Goal: Task Accomplishment & Management: Use online tool/utility

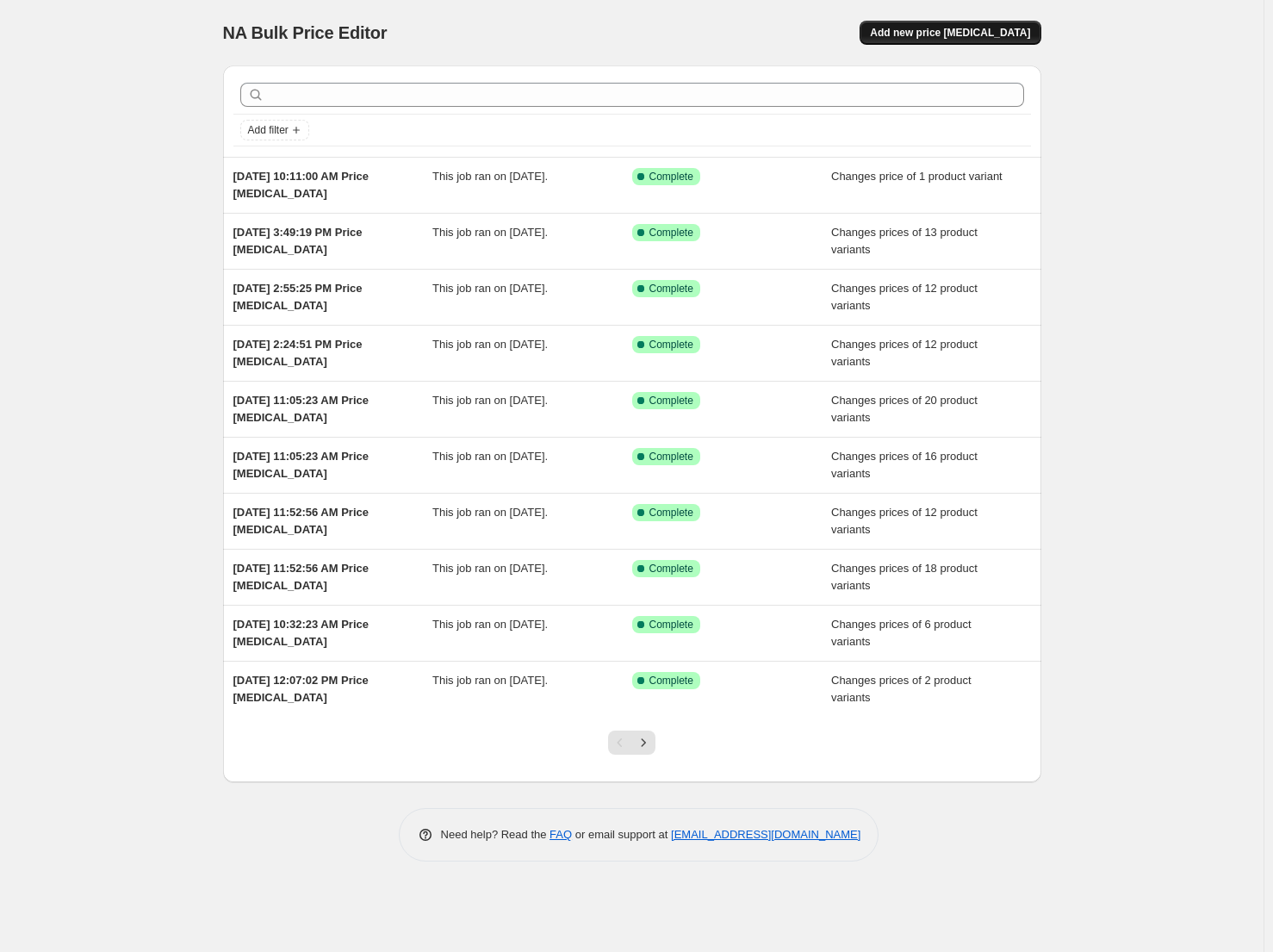
click at [935, 42] on button "Add new price [MEDICAL_DATA]" at bounding box center [950, 32] width 181 height 25
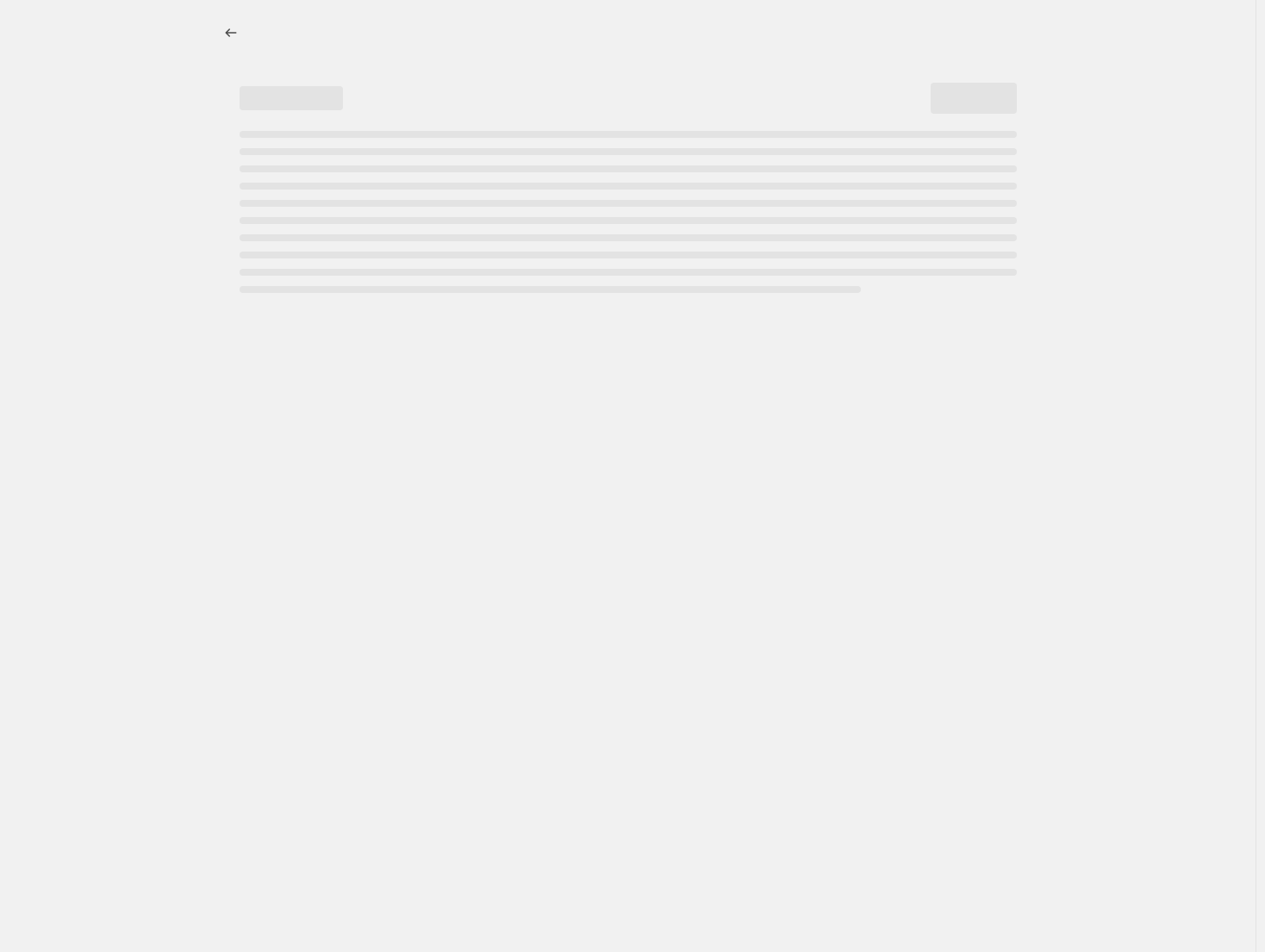
select select "percentage"
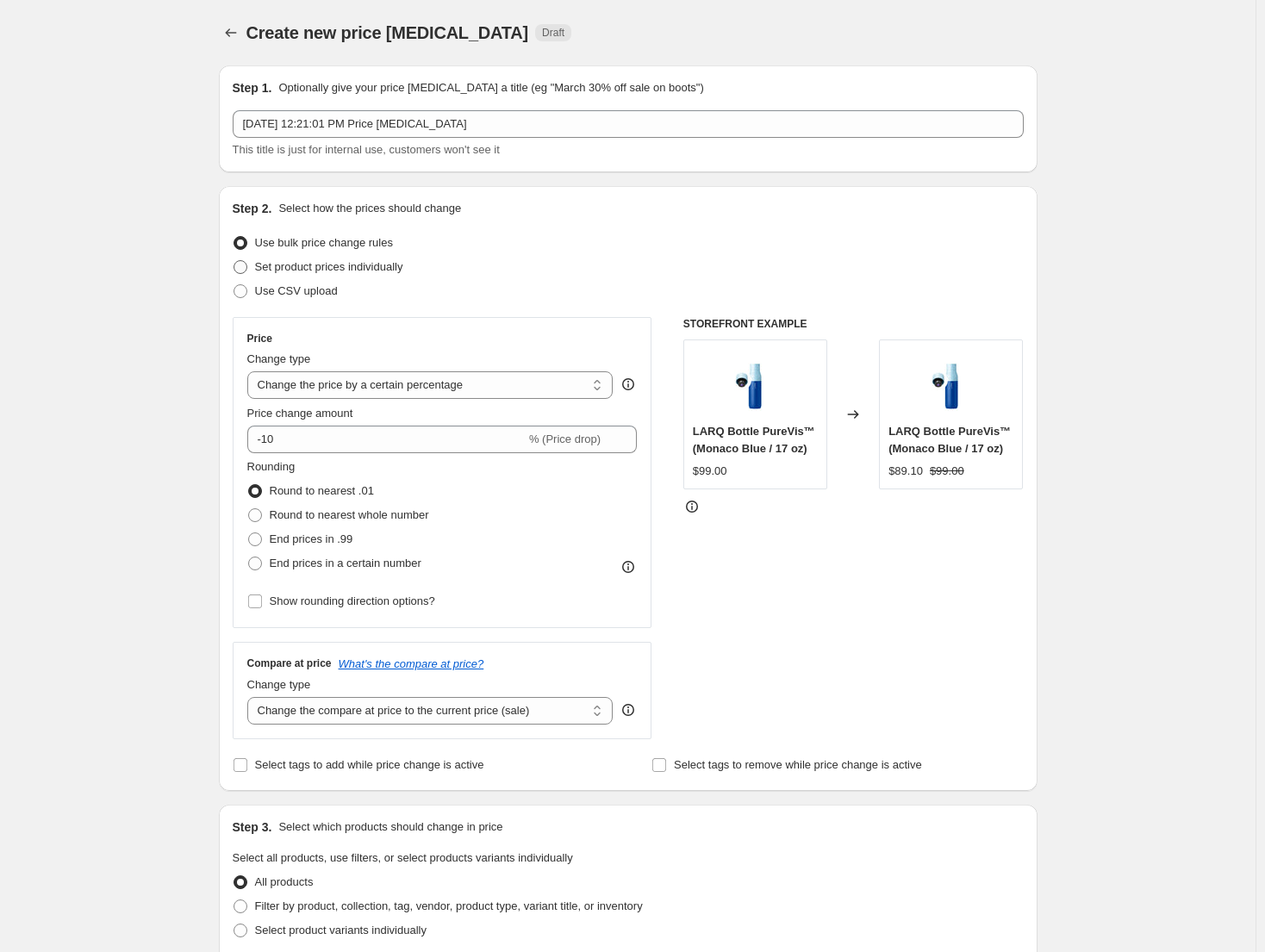
click at [361, 271] on span "Set product prices individually" at bounding box center [329, 266] width 148 height 13
click at [234, 261] on input "Set product prices individually" at bounding box center [234, 260] width 1 height 1
radio input "true"
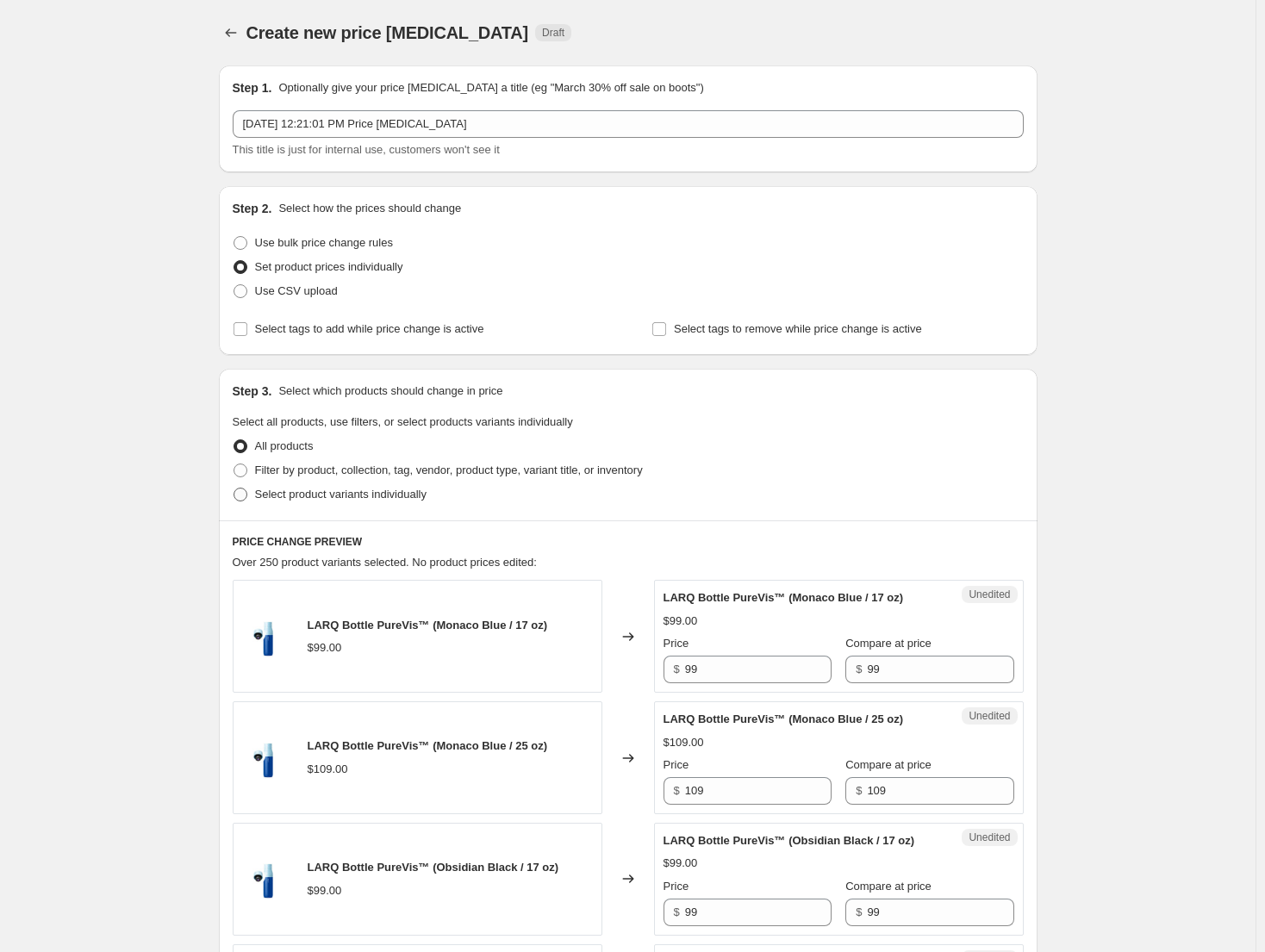
click at [356, 501] on span "Select product variants individually" at bounding box center [341, 495] width 171 height 18
click at [234, 488] on input "Select product variants individually" at bounding box center [234, 487] width 1 height 1
radio input "true"
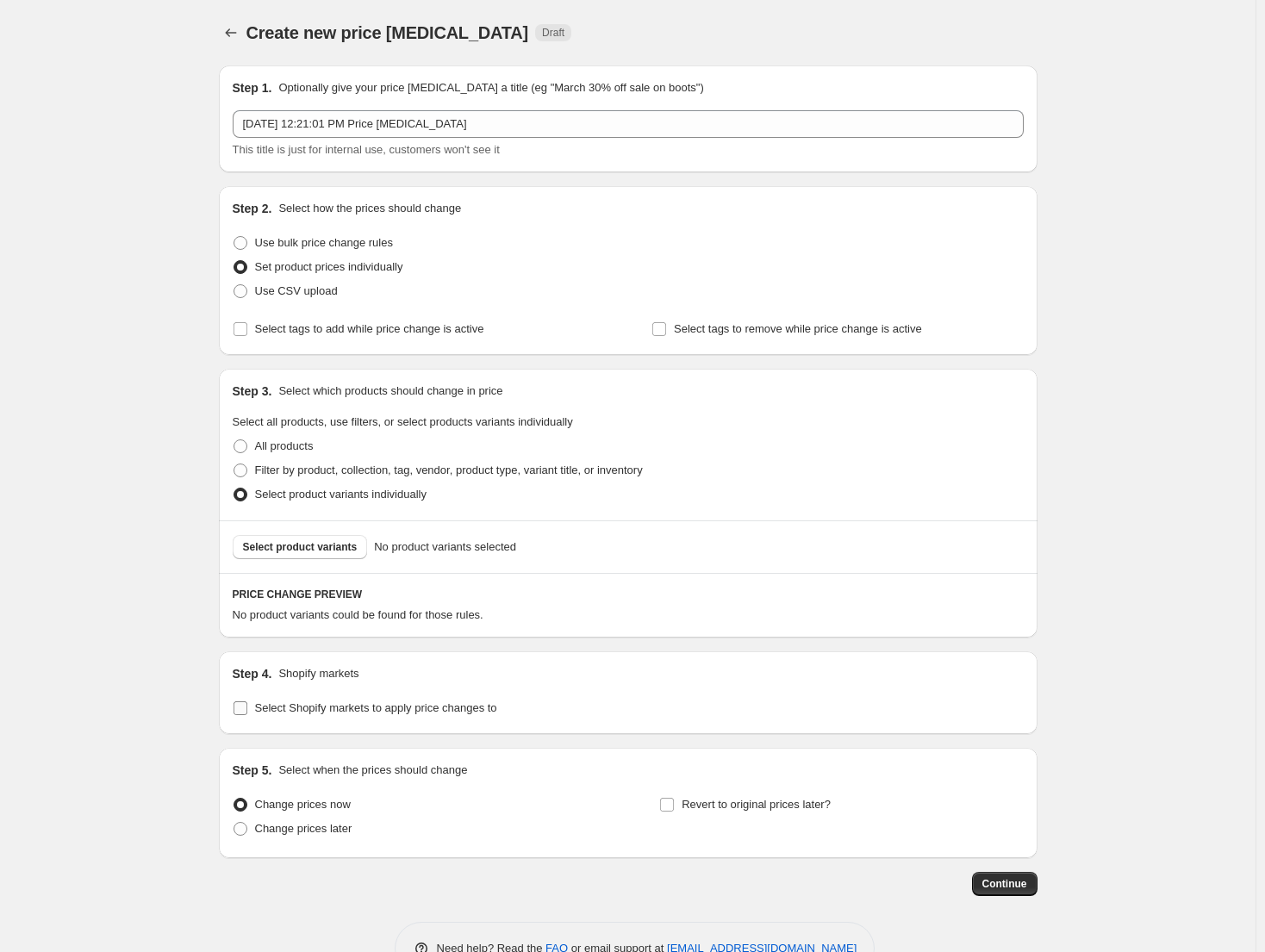
click at [320, 714] on span "Select Shopify markets to apply price changes to" at bounding box center [376, 707] width 242 height 13
click at [248, 715] on input "Select Shopify markets to apply price changes to" at bounding box center [241, 708] width 14 height 14
checkbox input "true"
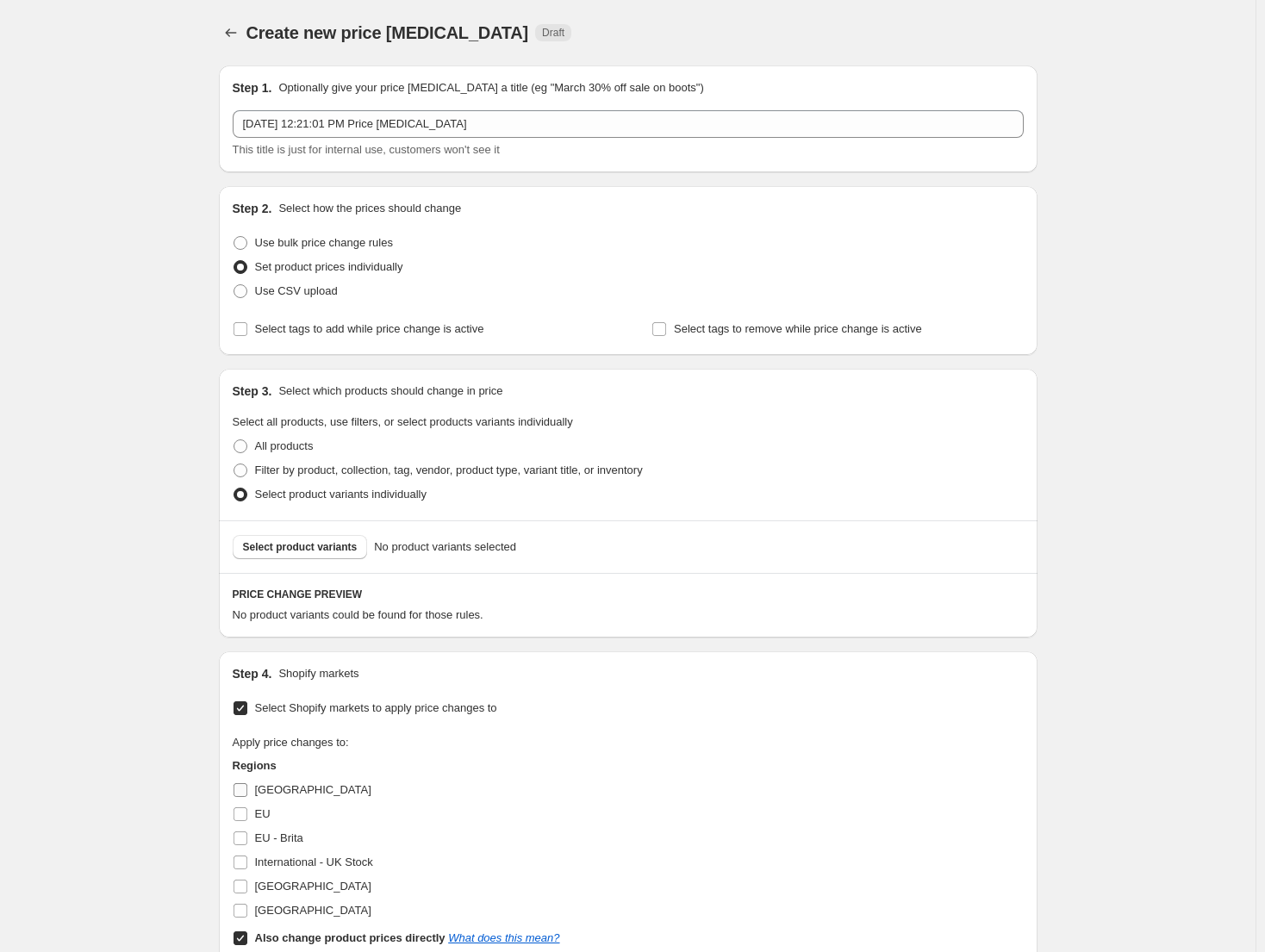
click at [274, 791] on span "[GEOGRAPHIC_DATA]" at bounding box center [314, 789] width 116 height 13
click at [248, 791] on input "[GEOGRAPHIC_DATA]" at bounding box center [241, 790] width 14 height 14
checkbox input "true"
click at [265, 824] on label "EU" at bounding box center [252, 813] width 38 height 25
click at [248, 821] on input "EU" at bounding box center [241, 814] width 14 height 14
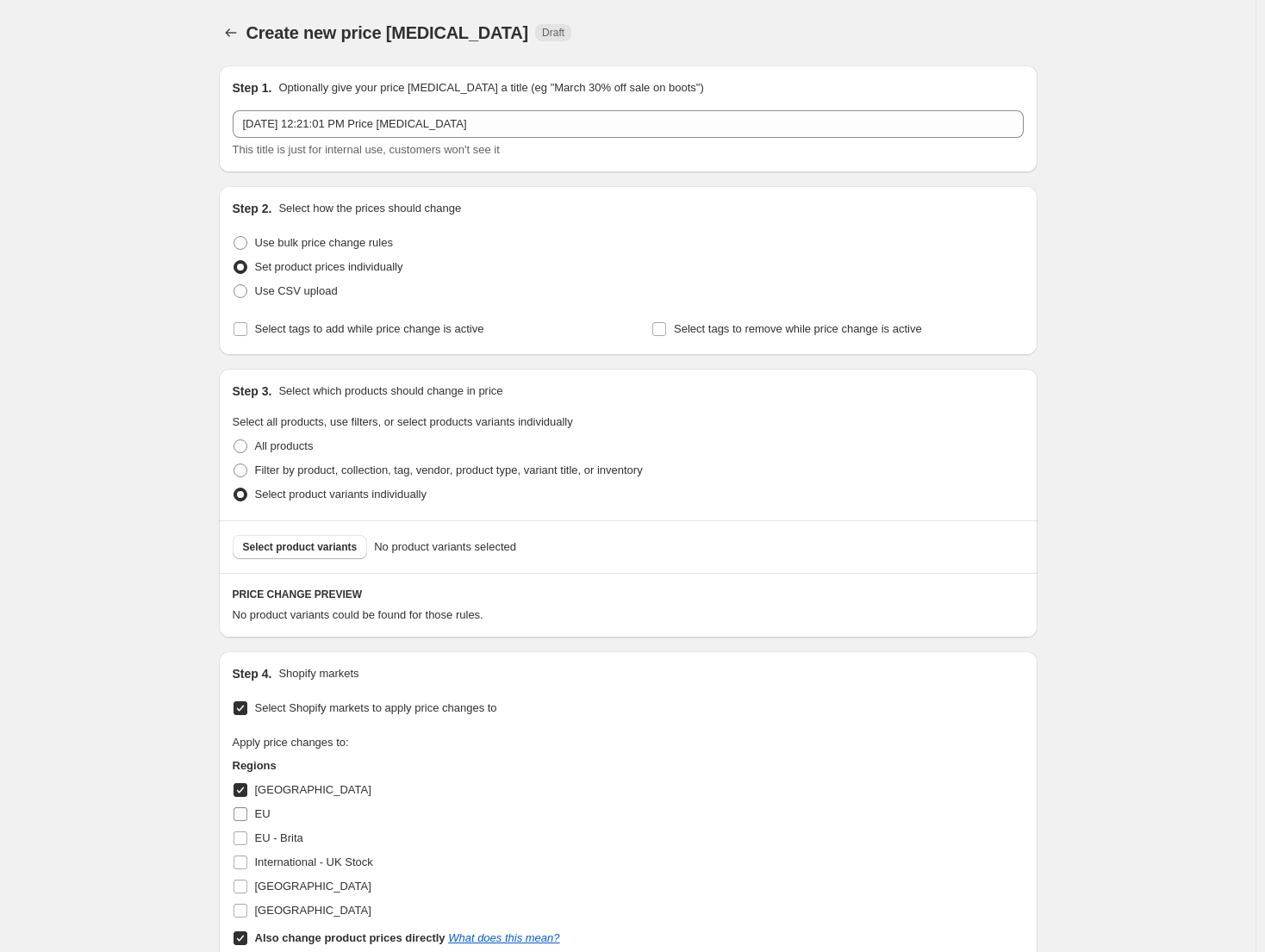
checkbox input "true"
click at [275, 844] on span "EU - Brita" at bounding box center [279, 837] width 48 height 13
click at [248, 844] on input "EU - Brita" at bounding box center [241, 838] width 14 height 14
checkbox input "true"
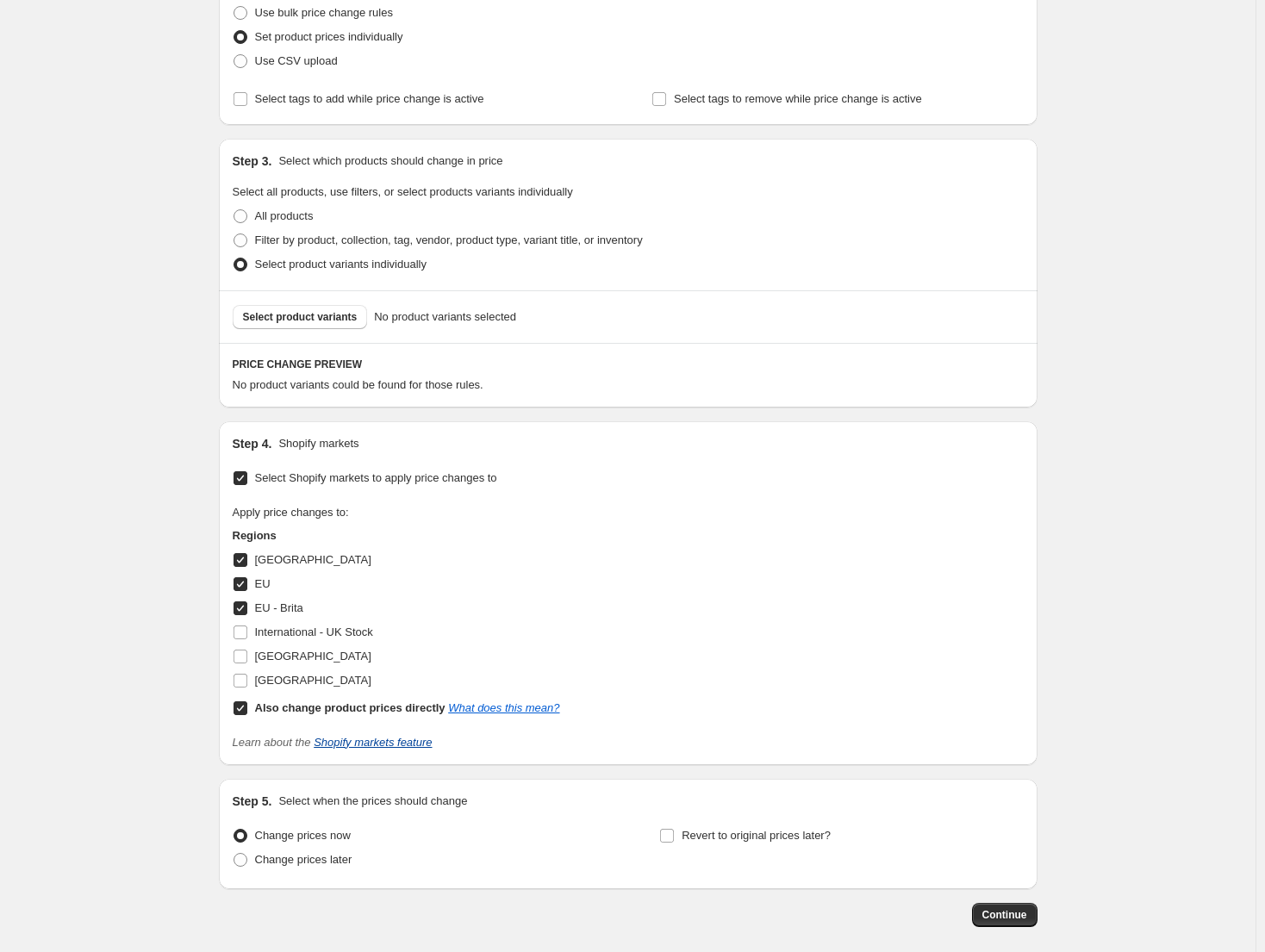
scroll to position [258, 0]
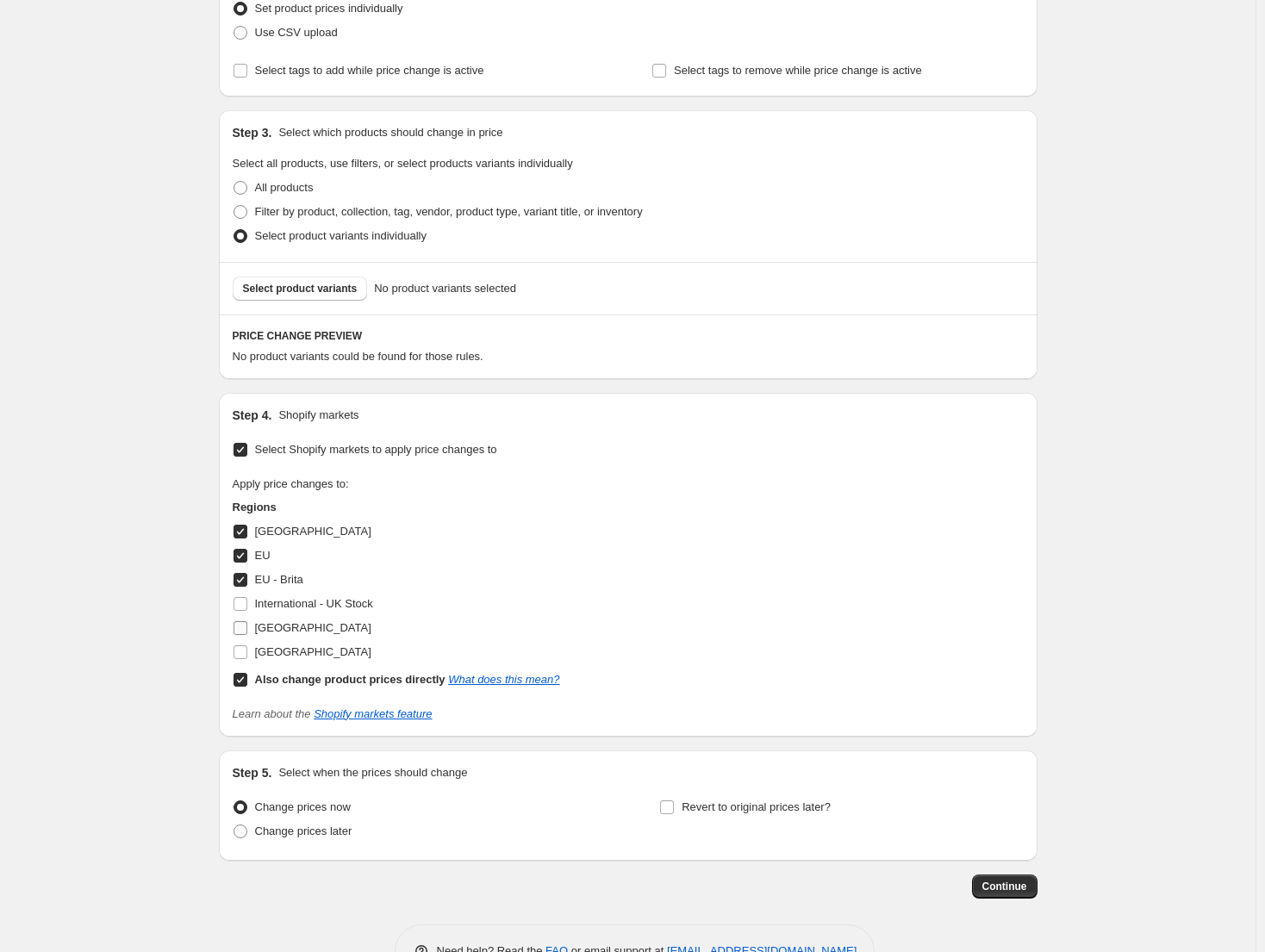
click at [325, 633] on span "[GEOGRAPHIC_DATA]" at bounding box center [314, 627] width 116 height 13
click at [248, 633] on input "[GEOGRAPHIC_DATA]" at bounding box center [241, 628] width 14 height 14
checkbox input "true"
click at [343, 294] on span "Select product variants" at bounding box center [300, 289] width 115 height 14
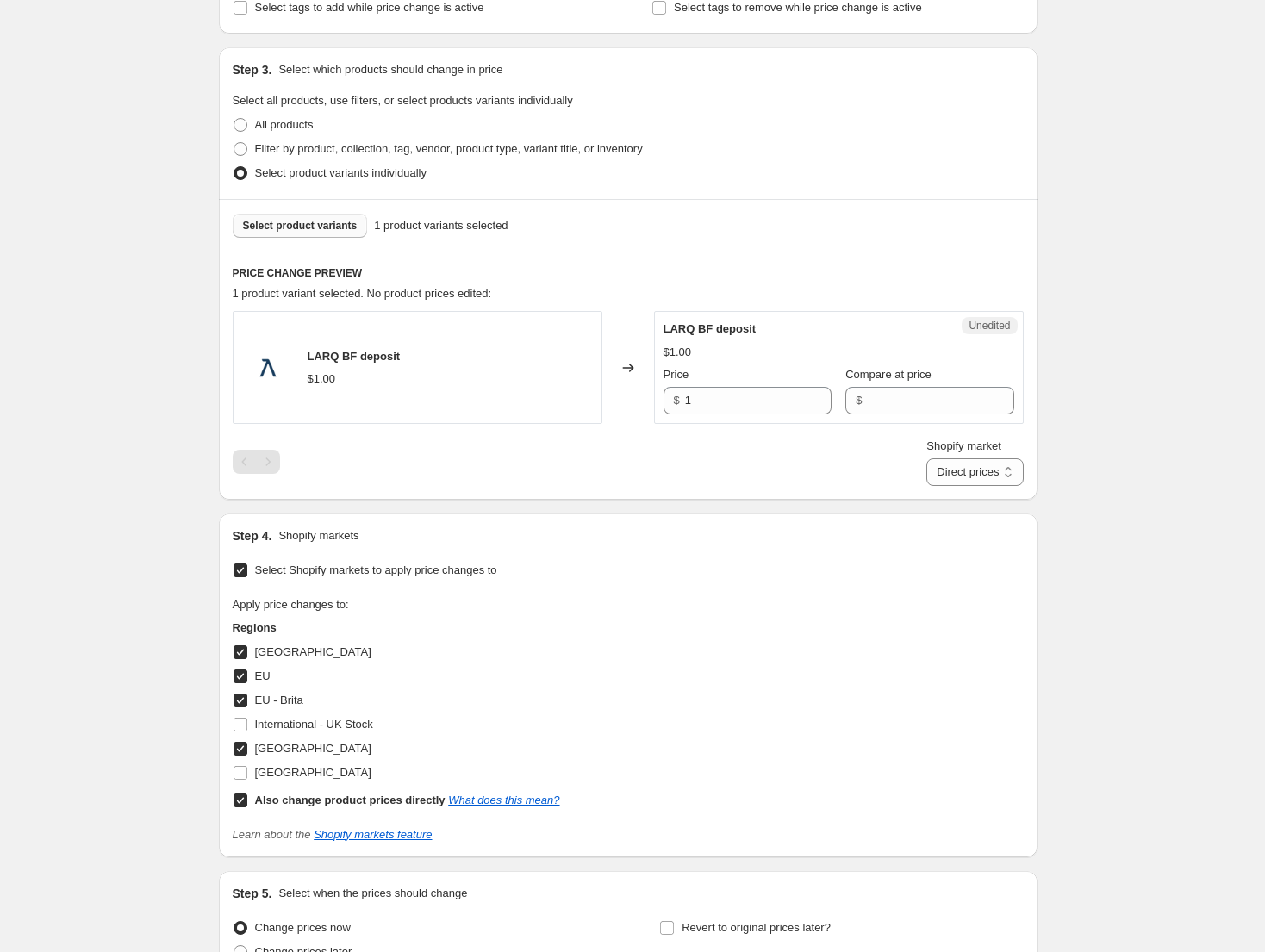
scroll to position [430, 0]
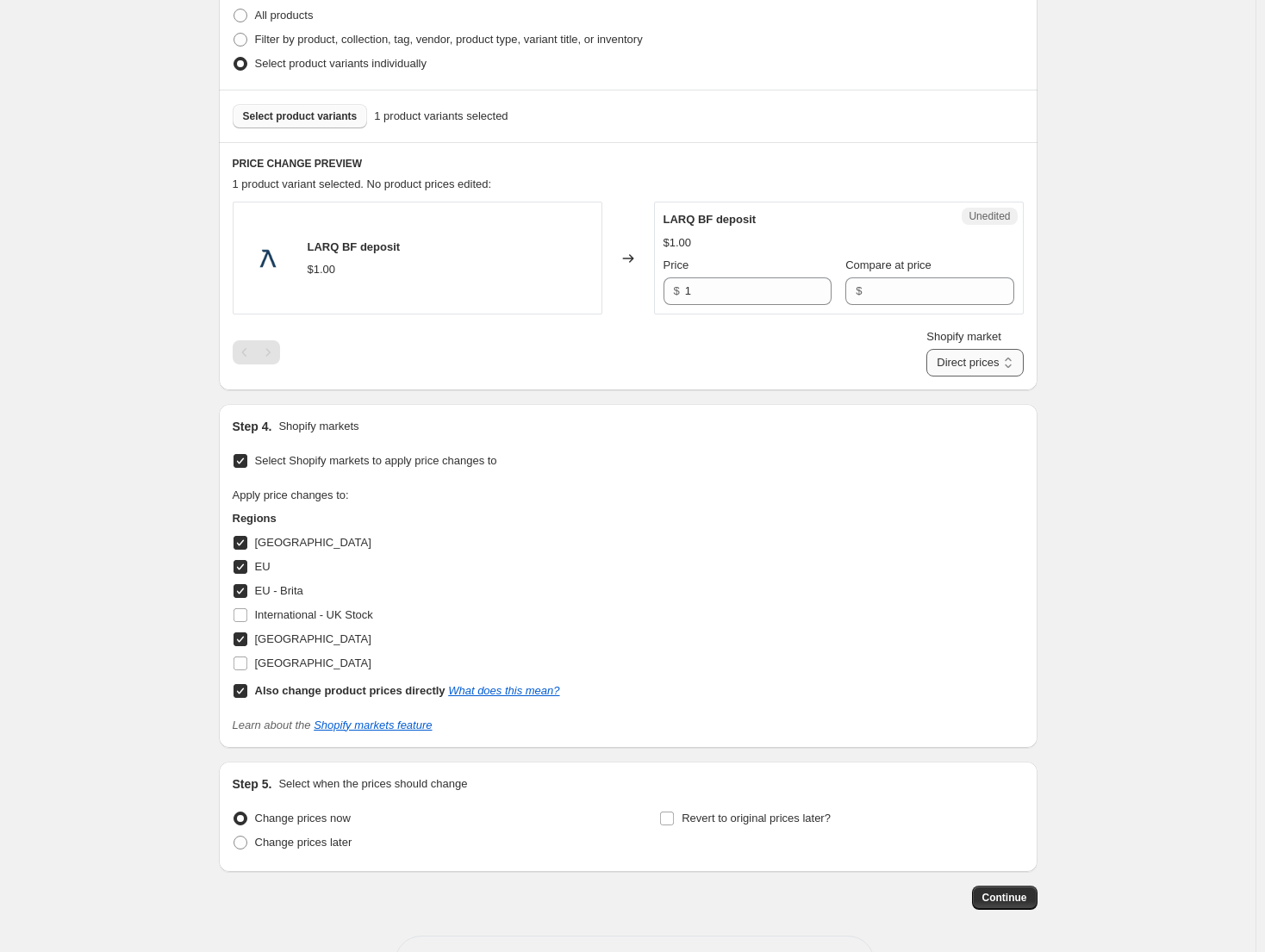
click at [990, 358] on select "Direct prices [GEOGRAPHIC_DATA] [GEOGRAPHIC_DATA] [GEOGRAPHIC_DATA] - Brita [GE…" at bounding box center [975, 363] width 96 height 28
click at [952, 376] on select "Direct prices [GEOGRAPHIC_DATA] [GEOGRAPHIC_DATA] [GEOGRAPHIC_DATA] - Brita [GE…" at bounding box center [975, 363] width 96 height 28
click at [1006, 359] on select "Direct prices [GEOGRAPHIC_DATA] [GEOGRAPHIC_DATA] [GEOGRAPHIC_DATA] - Brita [GE…" at bounding box center [947, 363] width 150 height 28
click at [952, 376] on select "Direct prices [GEOGRAPHIC_DATA] [GEOGRAPHIC_DATA] [GEOGRAPHIC_DATA] - Brita [GE…" at bounding box center [947, 363] width 150 height 28
click at [1011, 366] on select "Direct prices [GEOGRAPHIC_DATA] [GEOGRAPHIC_DATA] [GEOGRAPHIC_DATA] - Brita [GE…" at bounding box center [986, 363] width 75 height 28
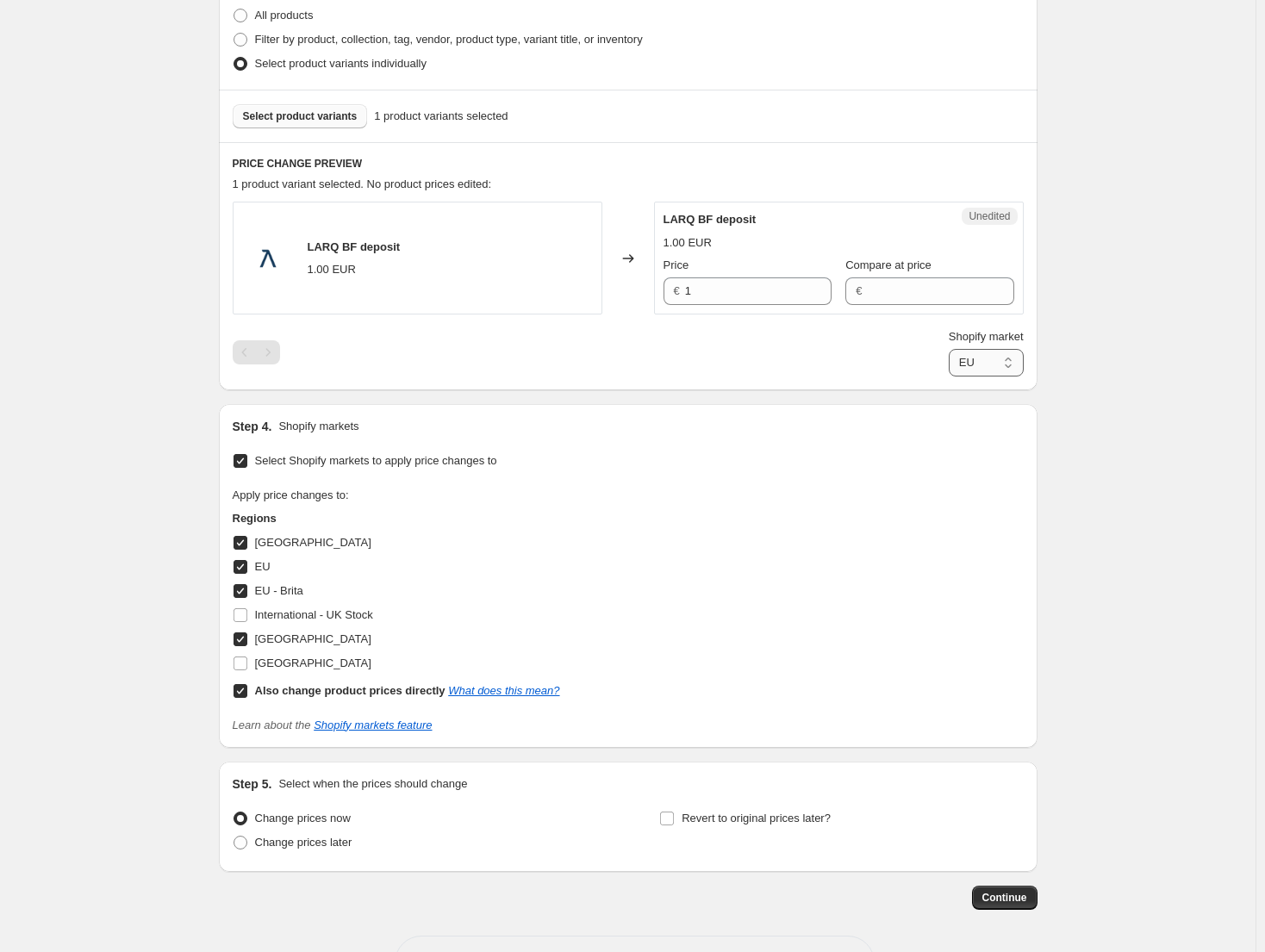
click at [949, 376] on select "Direct prices [GEOGRAPHIC_DATA] [GEOGRAPHIC_DATA] [GEOGRAPHIC_DATA] - Brita [GE…" at bounding box center [986, 363] width 75 height 28
click at [1004, 369] on select "Direct prices [GEOGRAPHIC_DATA] [GEOGRAPHIC_DATA] [GEOGRAPHIC_DATA] - Brita [GE…" at bounding box center [982, 363] width 83 height 28
select select "61658595612"
click at [941, 376] on select "Direct prices [GEOGRAPHIC_DATA] [GEOGRAPHIC_DATA] [GEOGRAPHIC_DATA] - Brita [GE…" at bounding box center [982, 363] width 83 height 28
click at [1107, 381] on div "Create new price [MEDICAL_DATA]. This page is ready Create new price [MEDICAL_D…" at bounding box center [628, 292] width 1256 height 1445
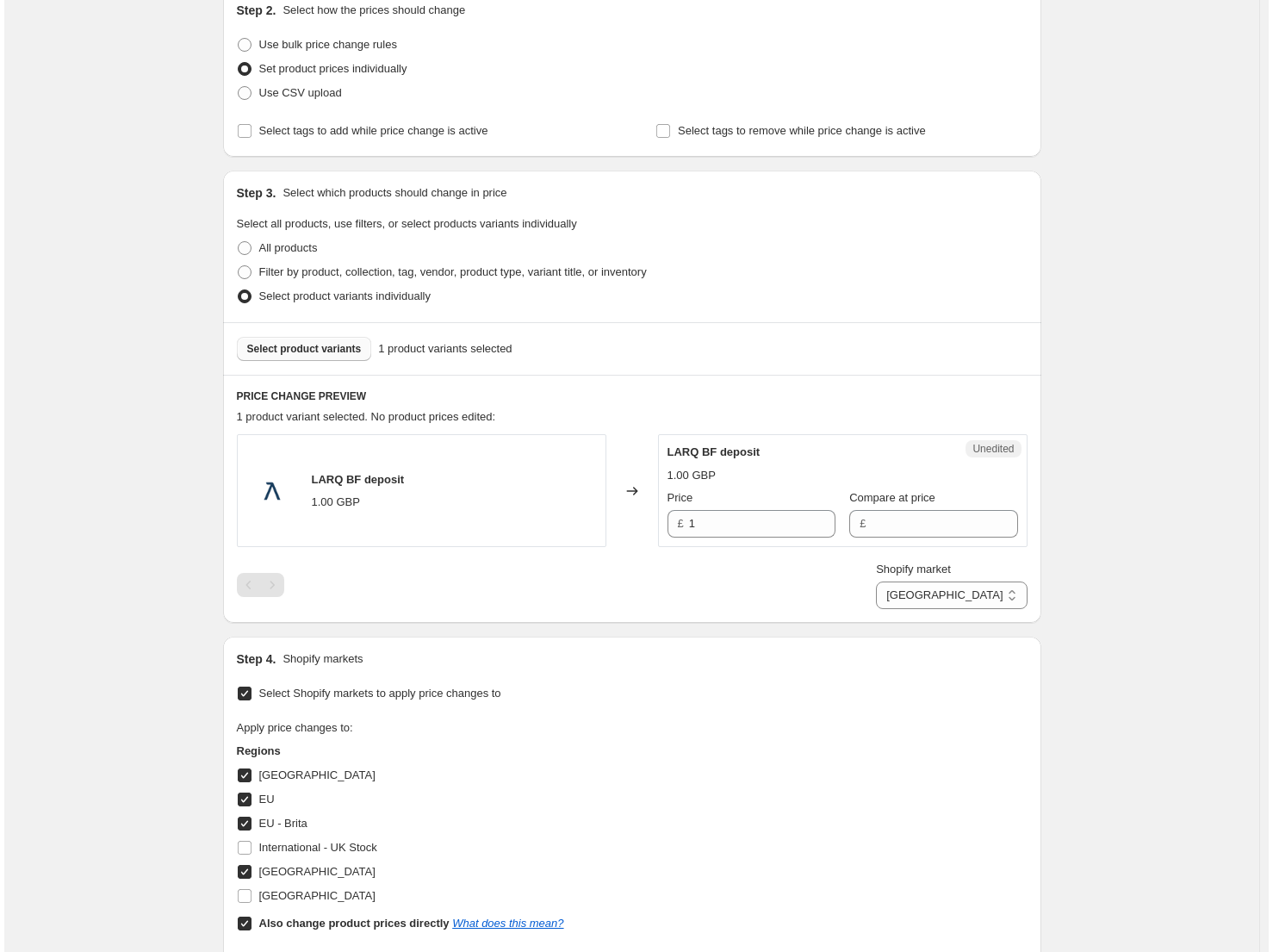
scroll to position [0, 0]
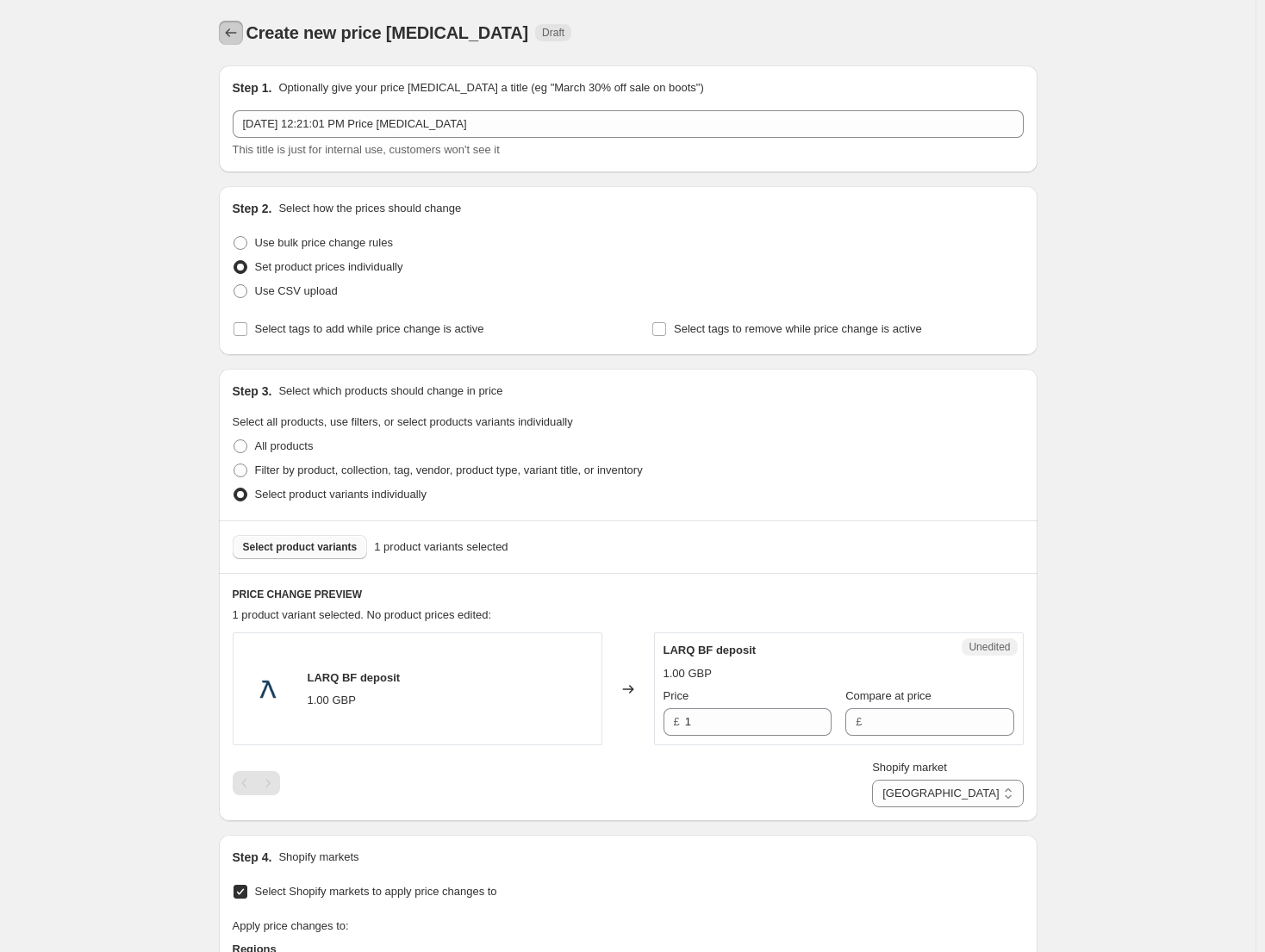
click at [243, 32] on button "Price change jobs" at bounding box center [231, 32] width 25 height 25
